Goal: Transaction & Acquisition: Purchase product/service

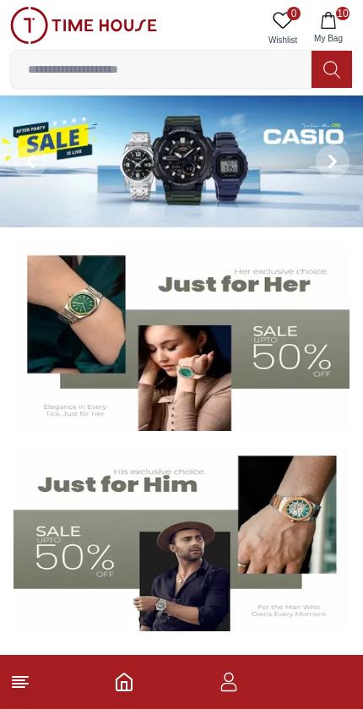
click at [331, 25] on icon "button" at bounding box center [328, 20] width 17 height 17
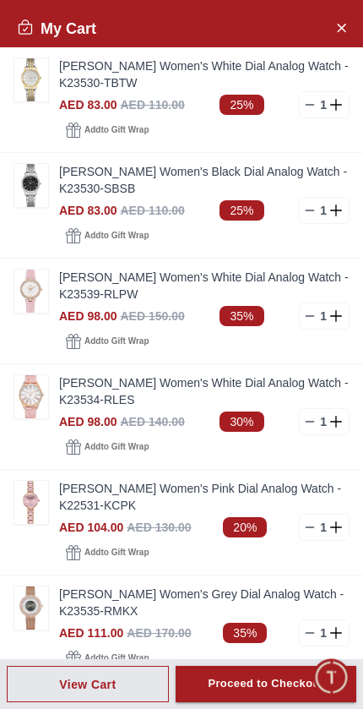
click at [303, 105] on icon at bounding box center [310, 105] width 14 height 14
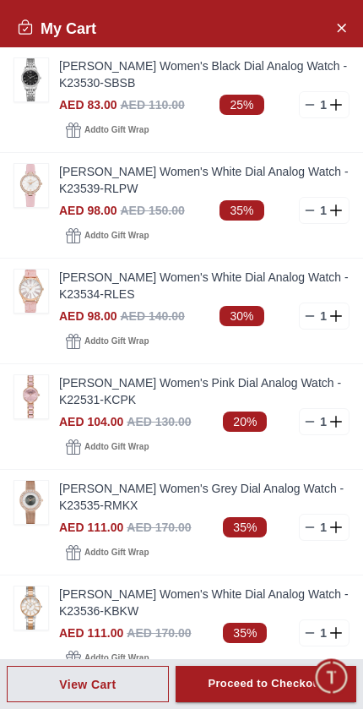
click at [303, 113] on div "1" at bounding box center [324, 104] width 51 height 27
click at [308, 109] on icon at bounding box center [310, 105] width 14 height 14
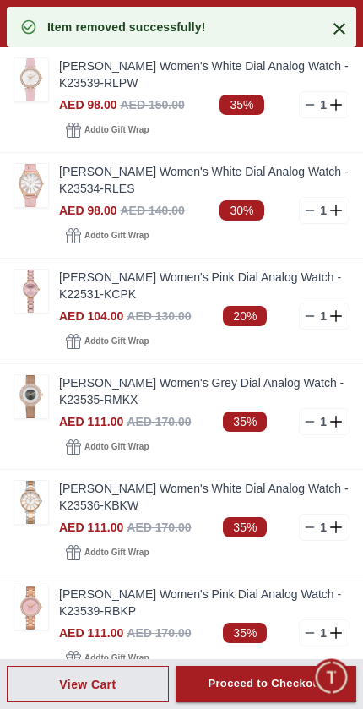
click at [303, 109] on icon at bounding box center [310, 105] width 14 height 14
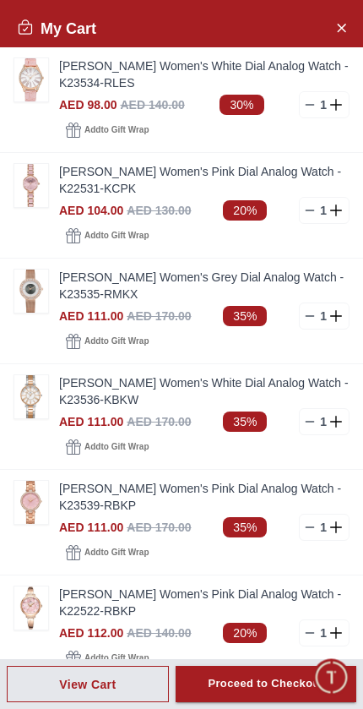
click at [304, 112] on div "1" at bounding box center [324, 104] width 51 height 27
click at [300, 220] on div "1" at bounding box center [324, 210] width 51 height 27
click at [309, 527] on line at bounding box center [311, 527] width 8 height 0
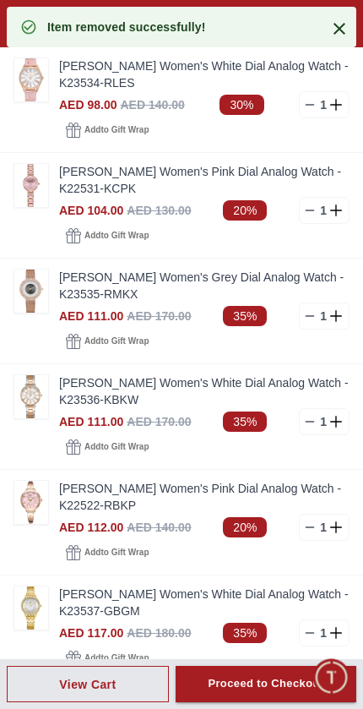
click at [303, 635] on icon at bounding box center [310, 633] width 14 height 14
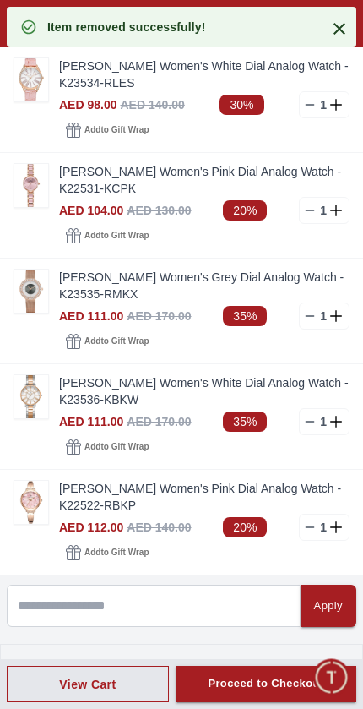
click at [304, 527] on icon at bounding box center [310, 528] width 14 height 14
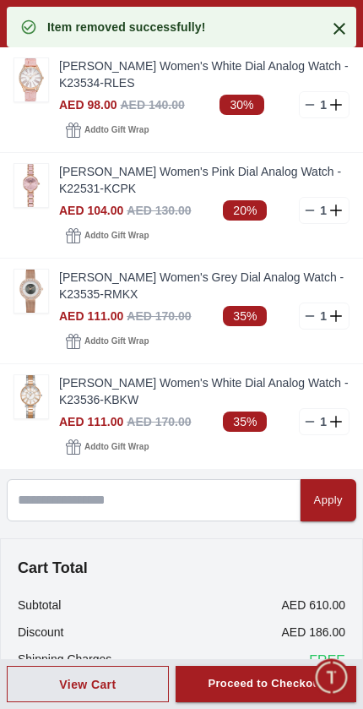
click at [307, 314] on icon at bounding box center [310, 316] width 14 height 14
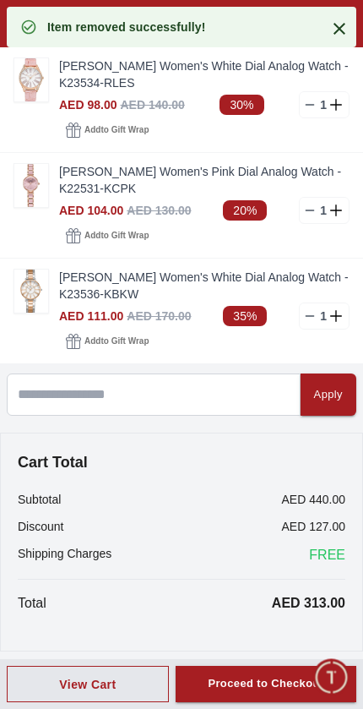
click at [307, 106] on icon at bounding box center [310, 105] width 14 height 14
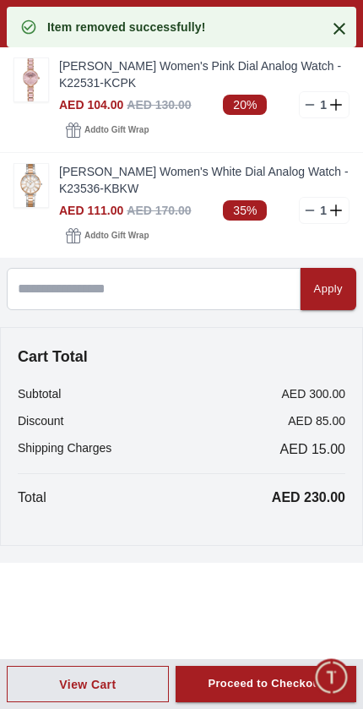
click at [309, 106] on icon at bounding box center [310, 105] width 14 height 14
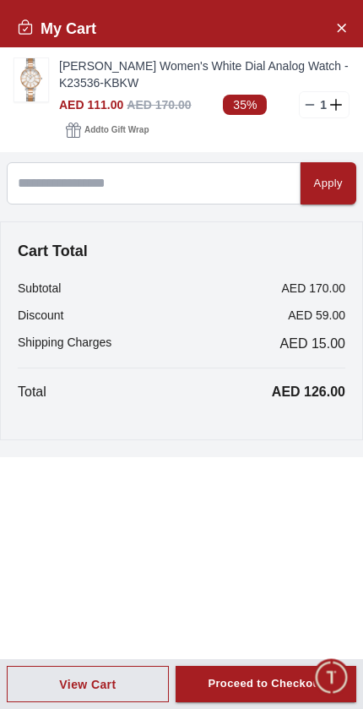
click at [262, 680] on div "Proceed to Checkout" at bounding box center [266, 683] width 116 height 19
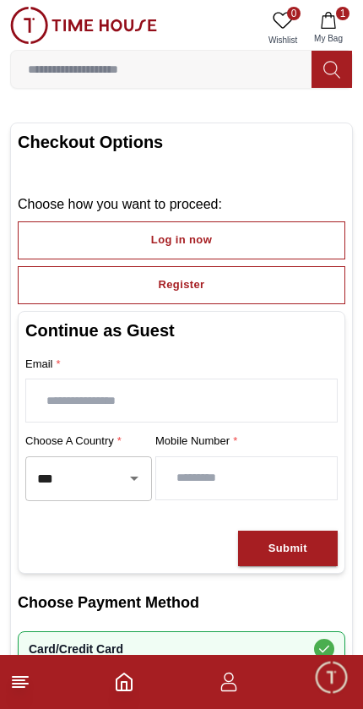
click at [264, 240] on button "Log in now" at bounding box center [182, 240] width 328 height 38
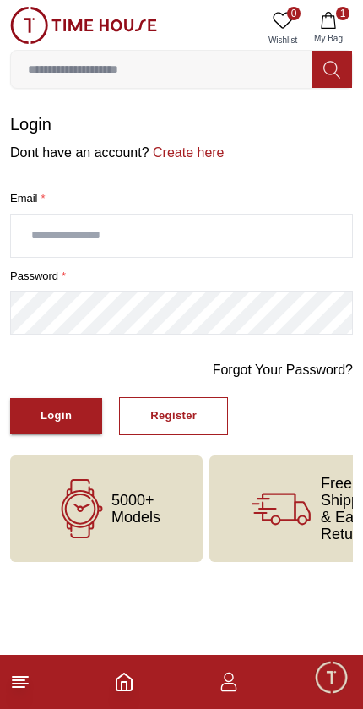
click at [249, 238] on input "text" at bounding box center [181, 236] width 341 height 42
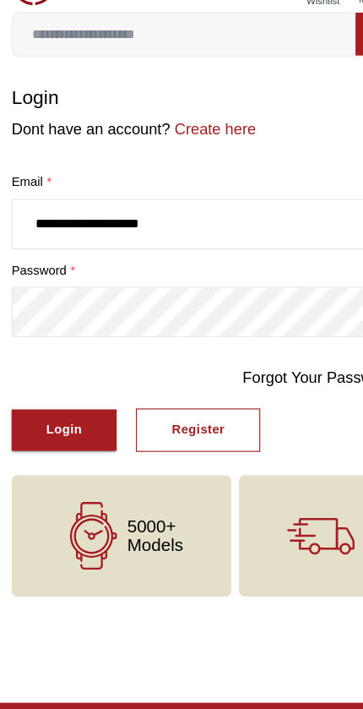
type input "**********"
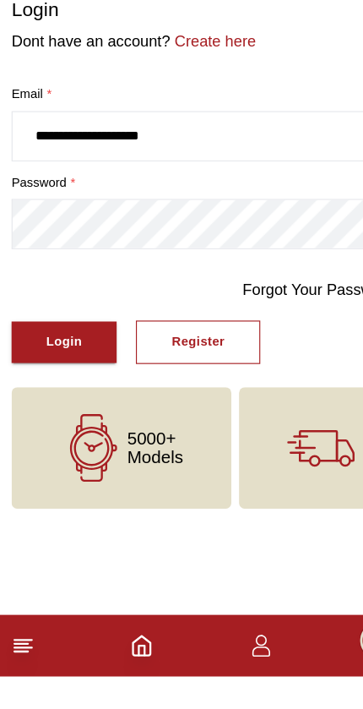
click at [70, 407] on div "Login" at bounding box center [56, 416] width 31 height 19
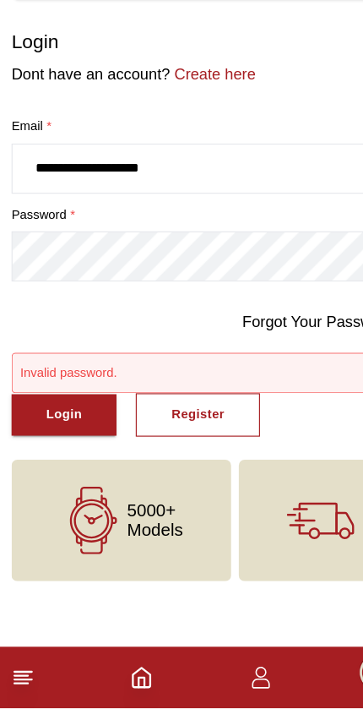
click at [203, 433] on button "Register" at bounding box center [173, 452] width 109 height 38
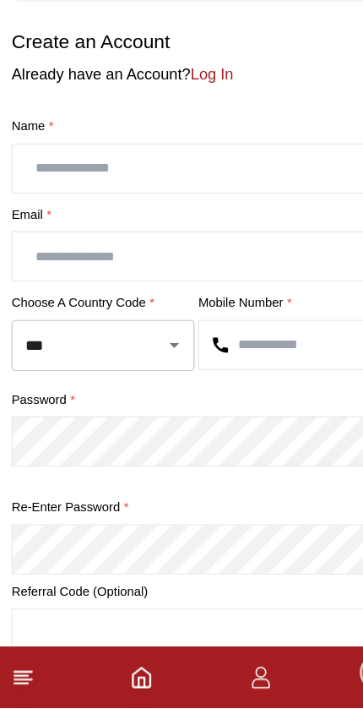
click at [233, 215] on input "text" at bounding box center [181, 236] width 341 height 42
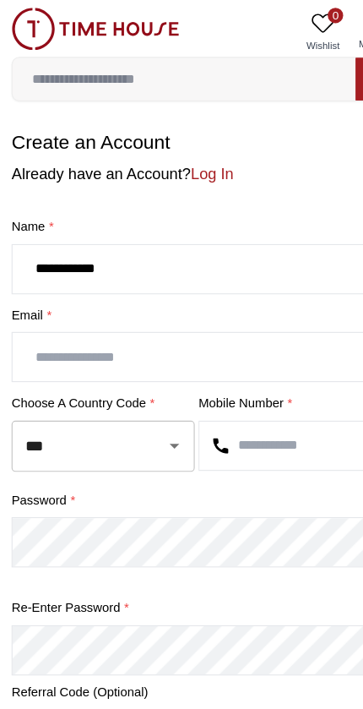
type input "**********"
